Goal: Navigation & Orientation: Find specific page/section

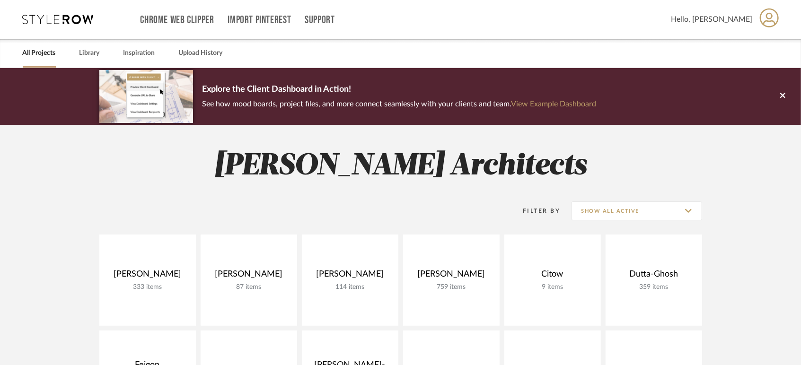
scroll to position [105, 0]
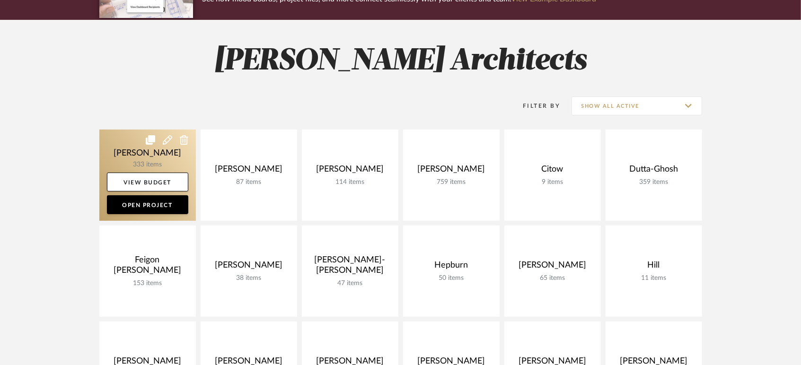
click at [128, 154] on link at bounding box center [147, 175] width 97 height 91
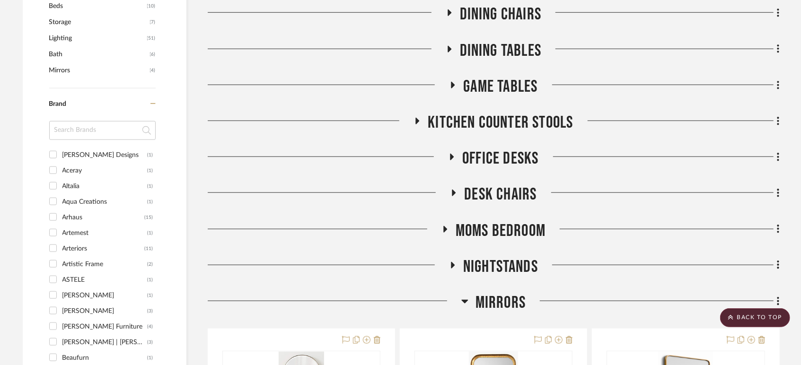
scroll to position [631, 0]
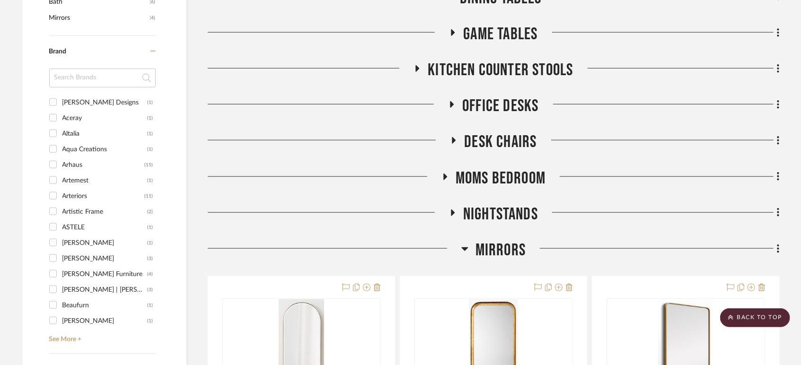
click at [516, 174] on span "Moms Bedroom" at bounding box center [501, 178] width 90 height 20
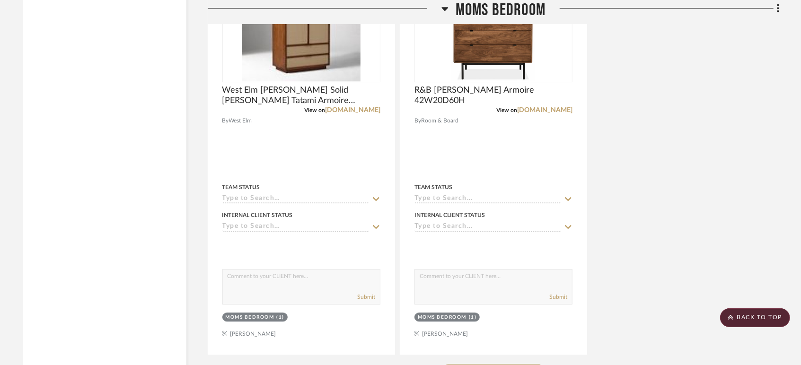
scroll to position [1945, 0]
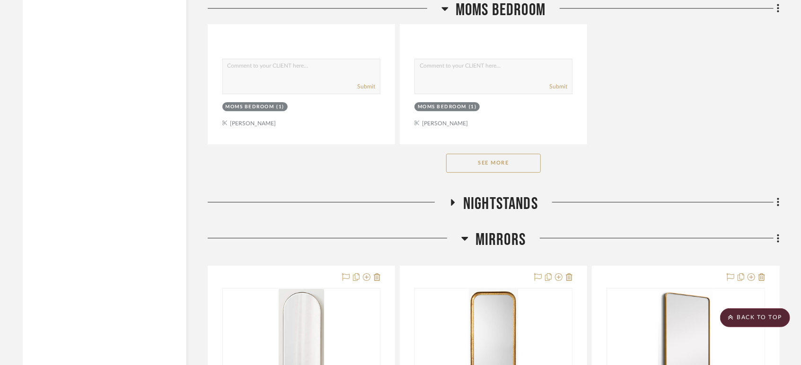
click at [492, 165] on button "See More" at bounding box center [493, 163] width 95 height 19
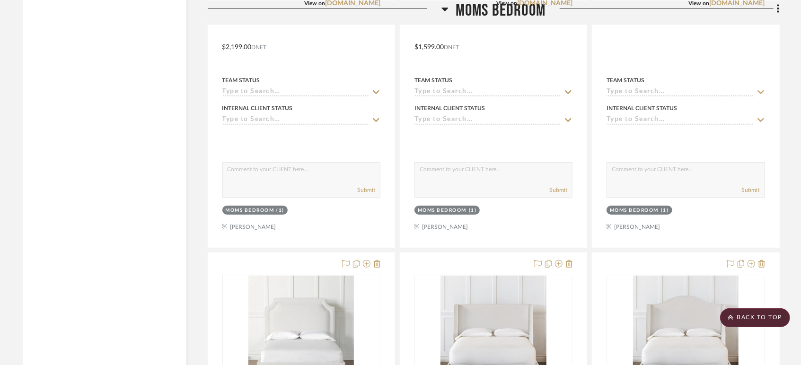
scroll to position [2891, 0]
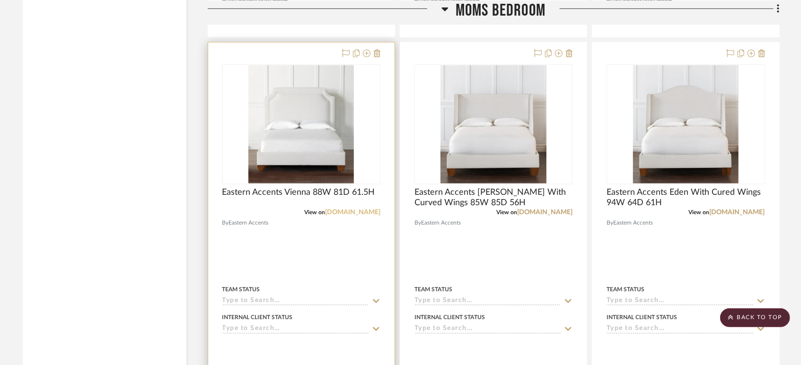
click at [339, 215] on link "[DOMAIN_NAME]" at bounding box center [352, 212] width 55 height 7
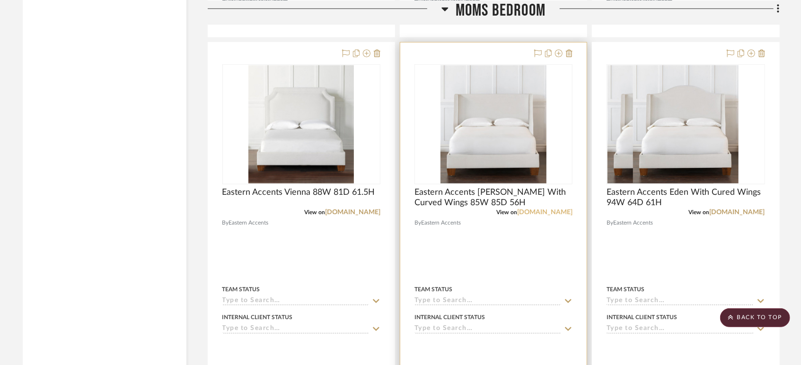
click at [534, 211] on link "[DOMAIN_NAME]" at bounding box center [544, 212] width 55 height 7
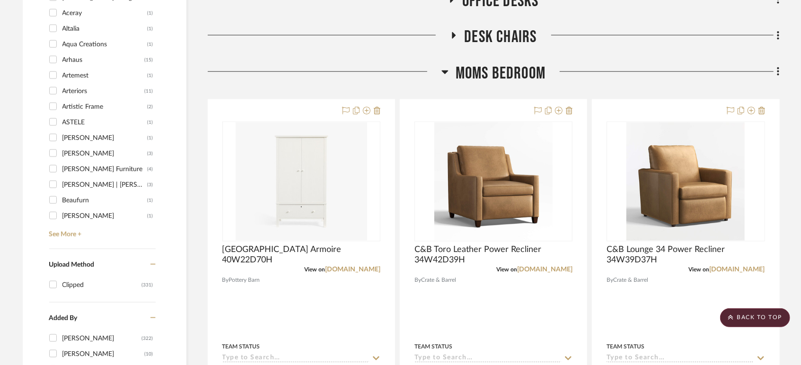
scroll to position [788, 0]
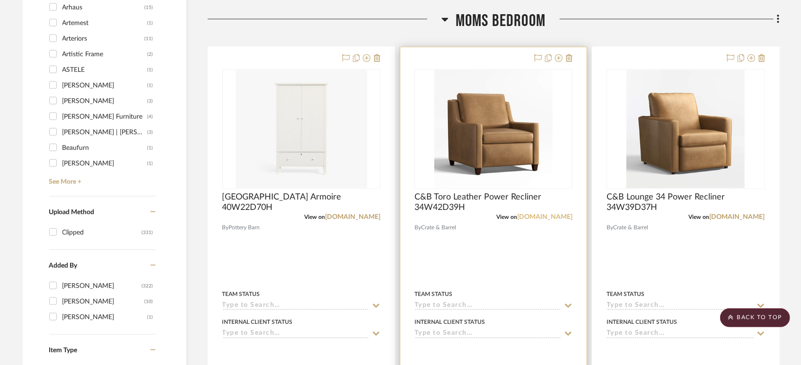
click at [549, 214] on link "[DOMAIN_NAME]" at bounding box center [544, 217] width 55 height 7
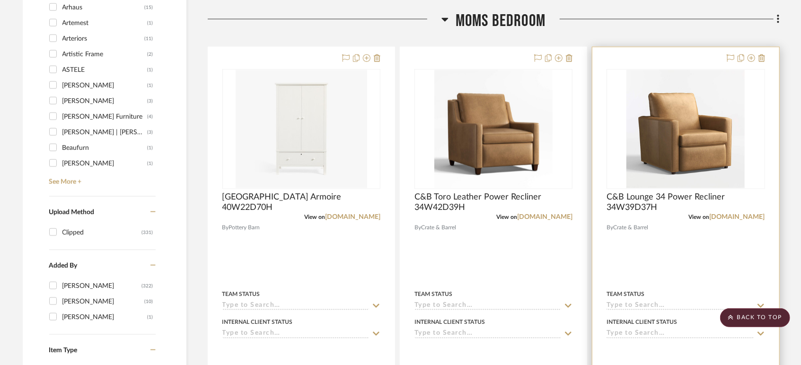
scroll to position [578, 0]
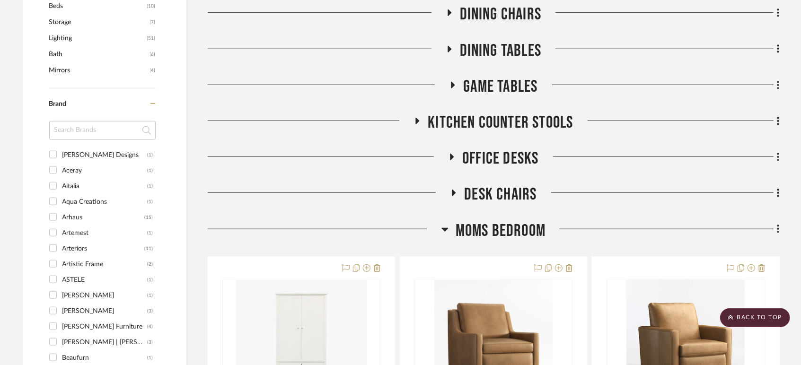
click at [513, 231] on span "Moms Bedroom" at bounding box center [501, 231] width 90 height 20
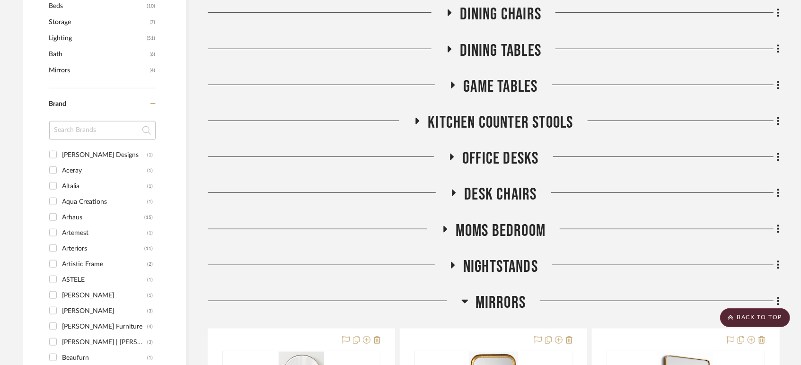
scroll to position [683, 0]
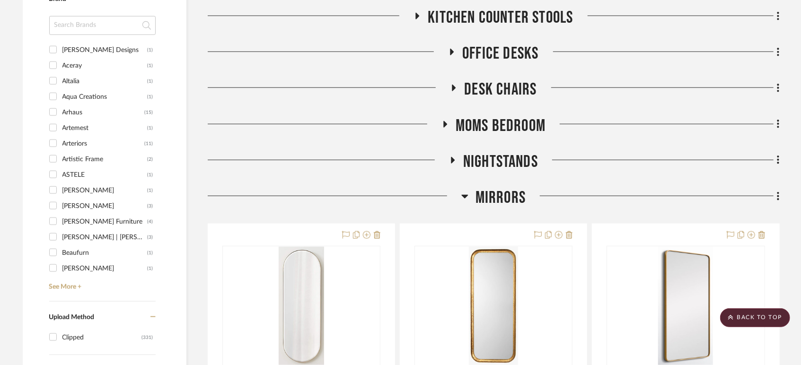
click at [515, 192] on span "Mirrors" at bounding box center [500, 198] width 50 height 20
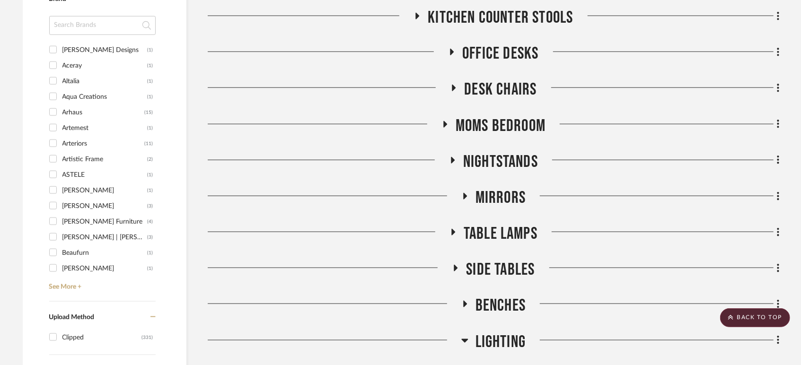
scroll to position [788, 0]
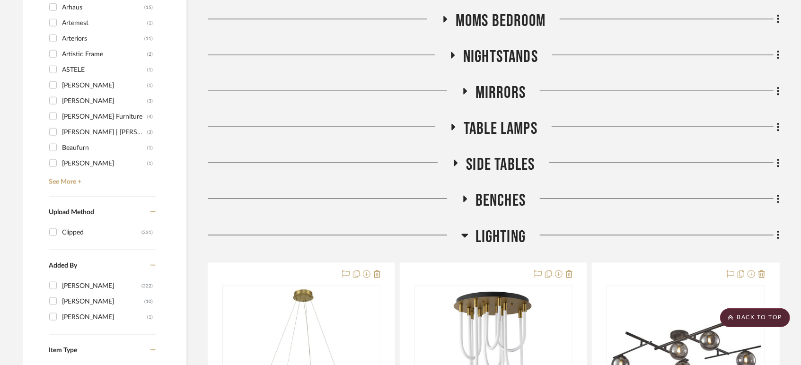
click at [513, 158] on span "Side Tables" at bounding box center [500, 165] width 69 height 20
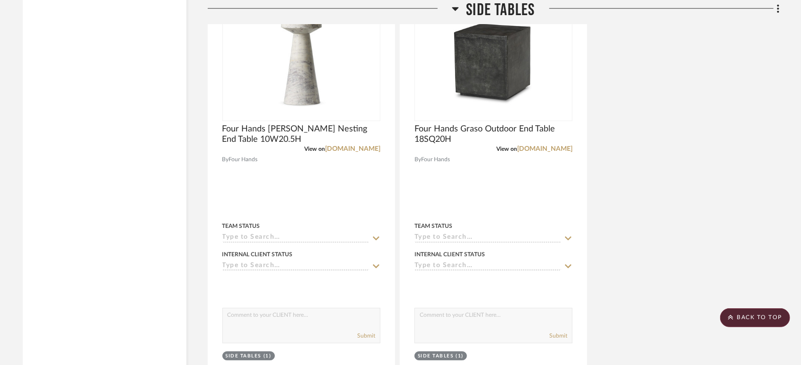
scroll to position [1997, 0]
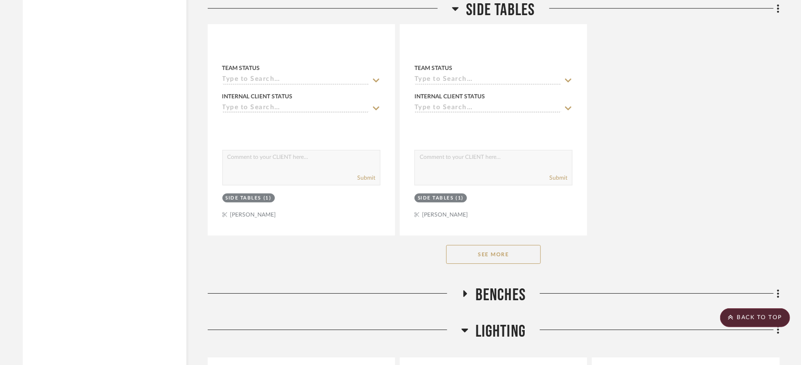
click at [514, 252] on button "See More" at bounding box center [493, 254] width 95 height 19
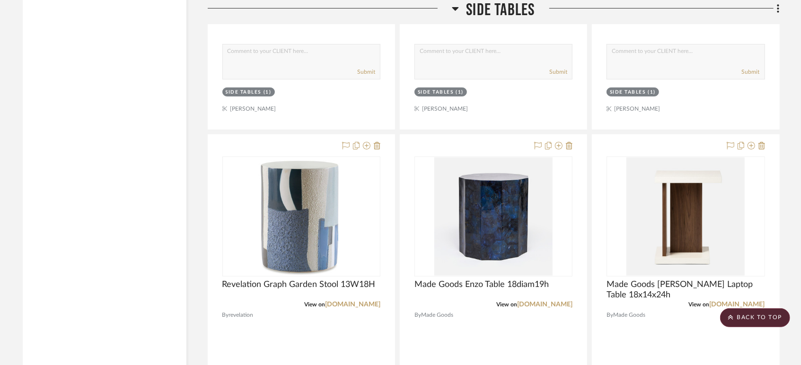
scroll to position [2628, 0]
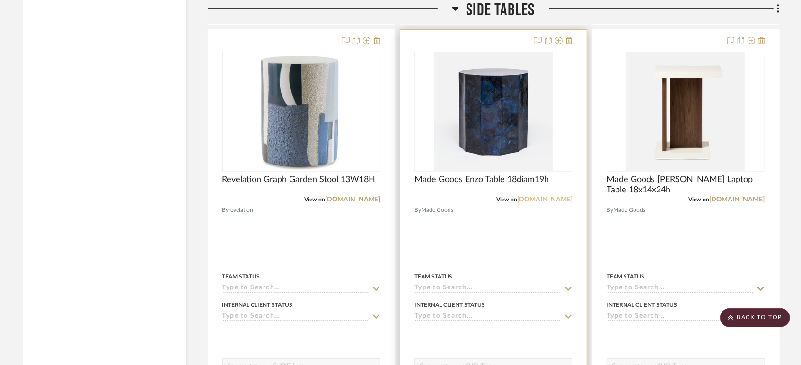
click at [535, 200] on link "[DOMAIN_NAME]" at bounding box center [544, 199] width 55 height 7
